Goal: Find specific page/section: Find specific page/section

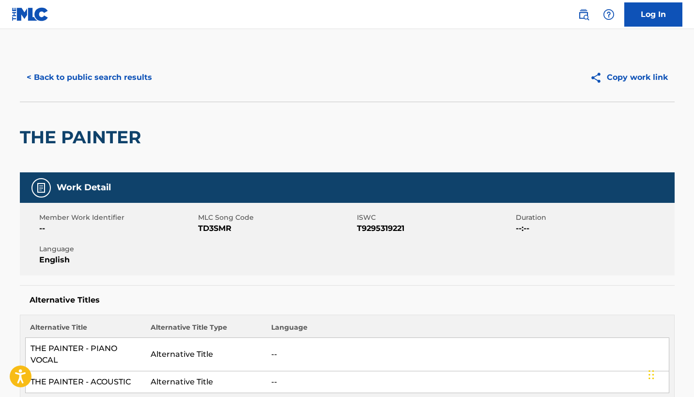
click at [127, 66] on button "< Back to public search results" at bounding box center [89, 77] width 139 height 24
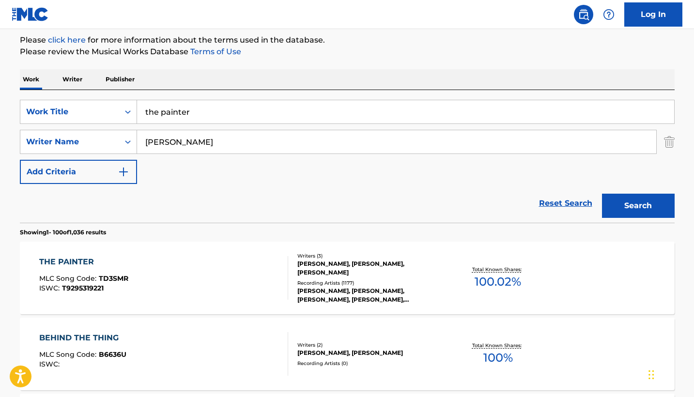
scroll to position [96, 0]
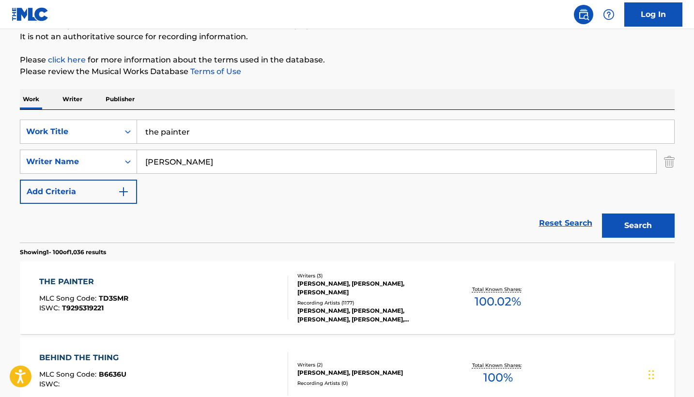
click at [258, 132] on input "the painter" at bounding box center [405, 131] width 537 height 23
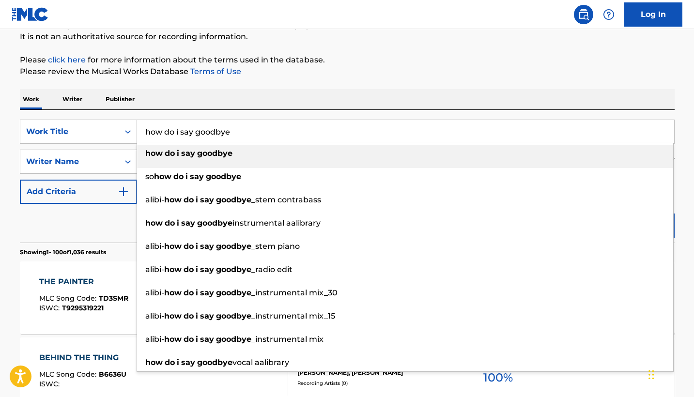
type input "how do i say goodbye"
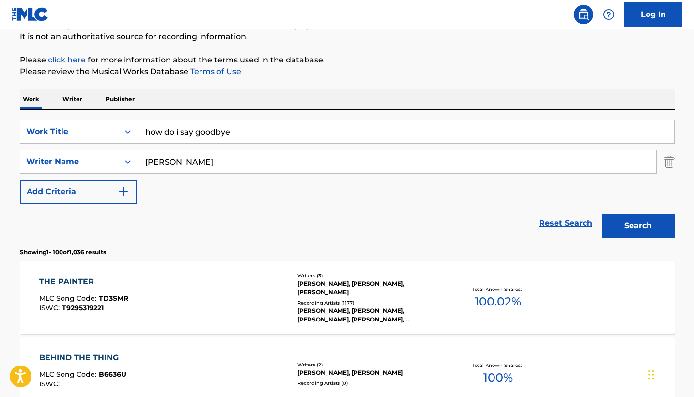
click at [329, 70] on p "Please review the Musical Works Database Terms of Use" at bounding box center [347, 72] width 655 height 12
click at [251, 157] on input "[PERSON_NAME]" at bounding box center [397, 161] width 520 height 23
type input "[PERSON_NAME]"
click at [638, 226] on button "Search" at bounding box center [638, 226] width 73 height 24
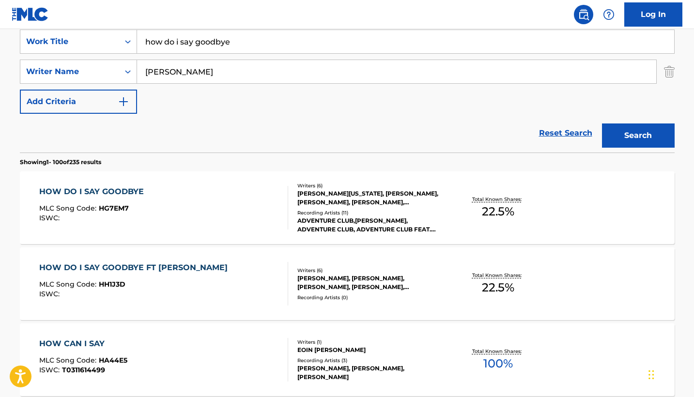
scroll to position [190, 0]
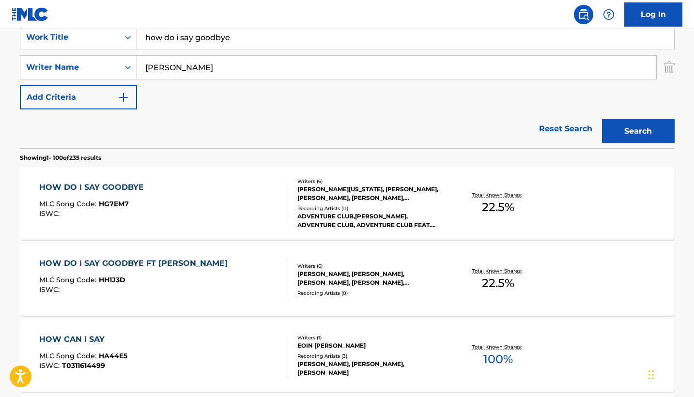
click at [234, 206] on div "HOW DO I SAY GOODBYE MLC Song Code : HG7EM7 ISWC :" at bounding box center [163, 204] width 249 height 44
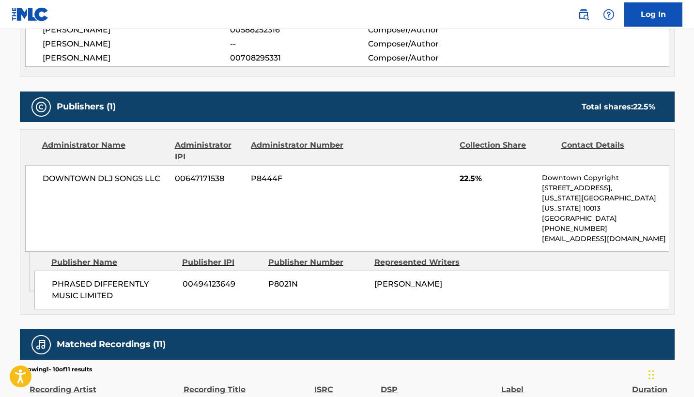
scroll to position [425, 0]
